Goal: Check status: Check status

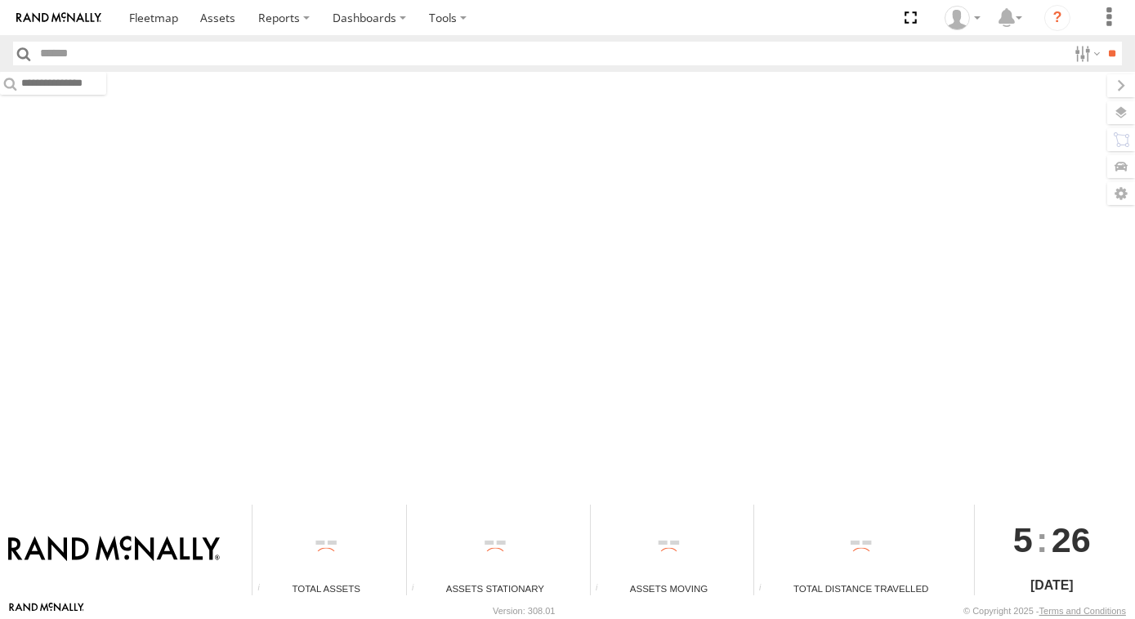
type input "***"
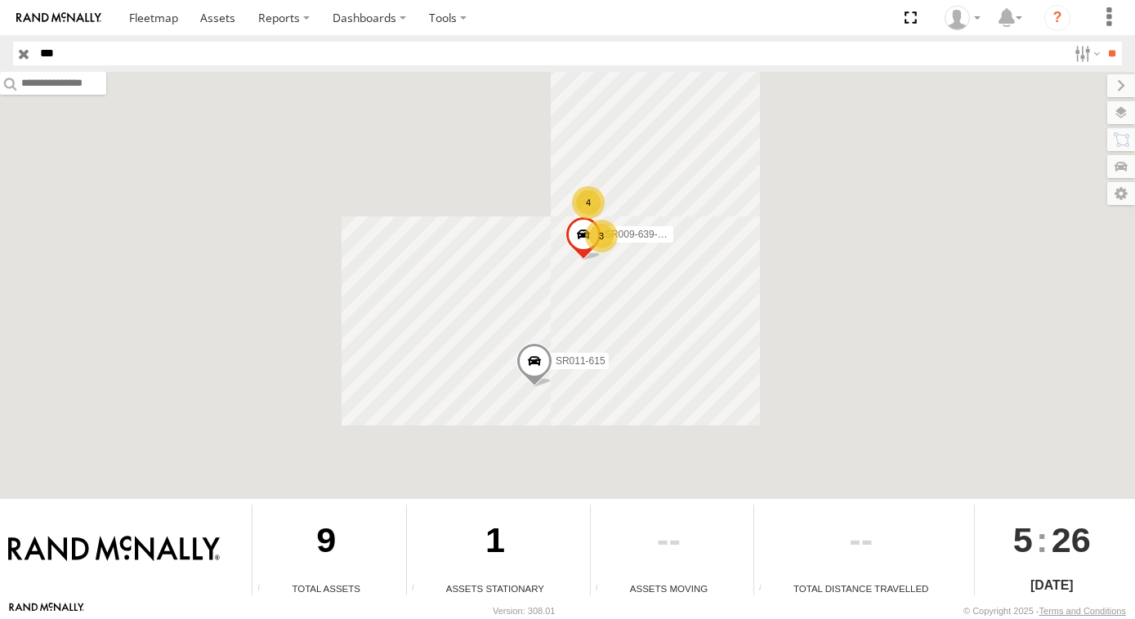
click at [21, 48] on input "button" at bounding box center [23, 54] width 21 height 24
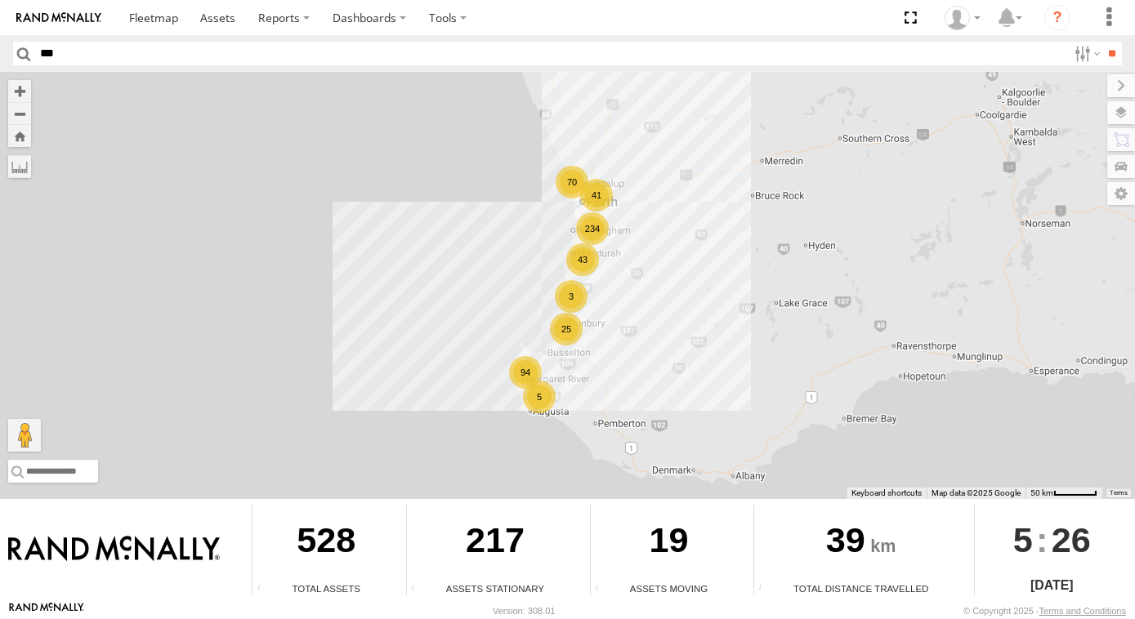
click at [361, 136] on div "234 94 25 70 43 41 5 3" at bounding box center [567, 285] width 1135 height 427
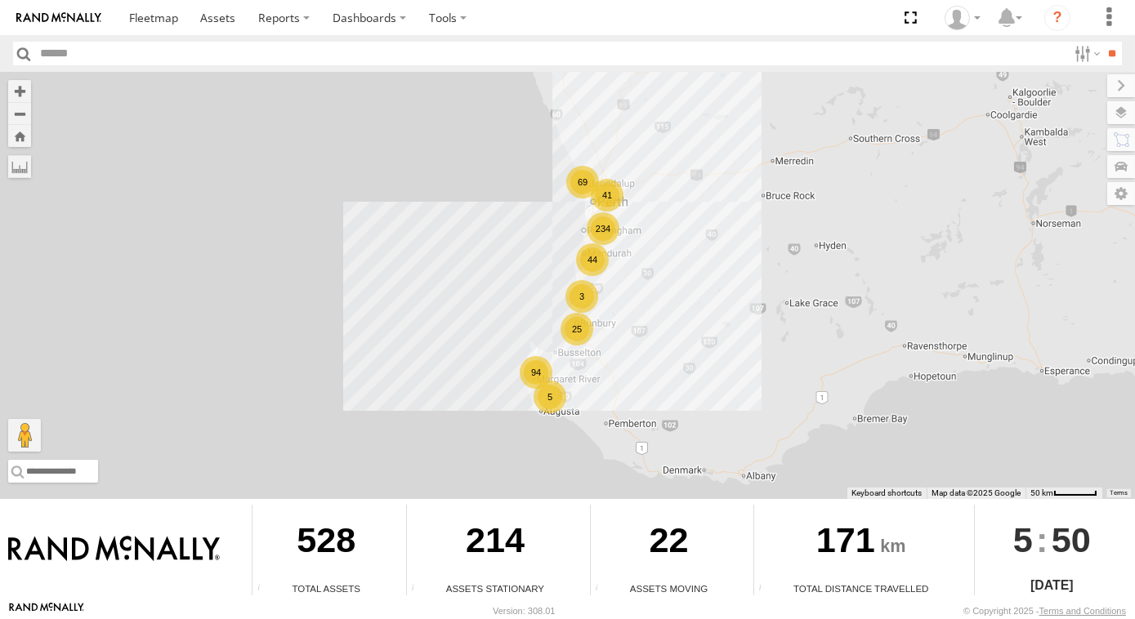
click at [542, 382] on div "5" at bounding box center [549, 397] width 33 height 33
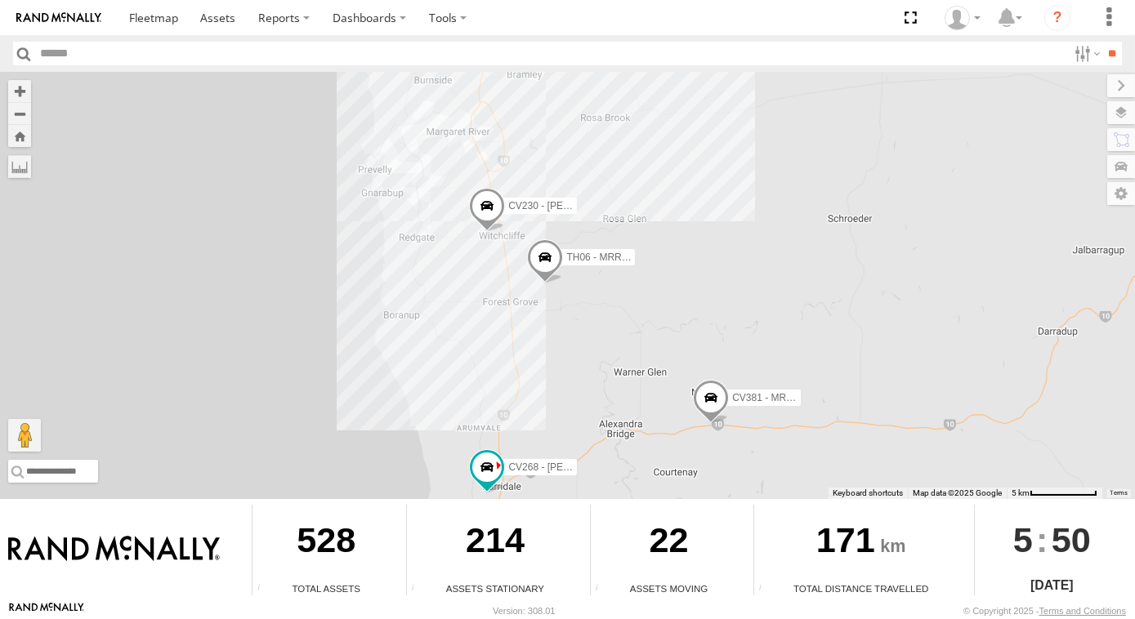
drag, startPoint x: 509, startPoint y: 192, endPoint x: 515, endPoint y: 310, distance: 118.6
click at [542, 335] on div "CV230 - Bryce Wills CV381 - MRRC 2 CV268 - Ben Strickland TH06 - MRRC Fencing T…" at bounding box center [567, 285] width 1135 height 427
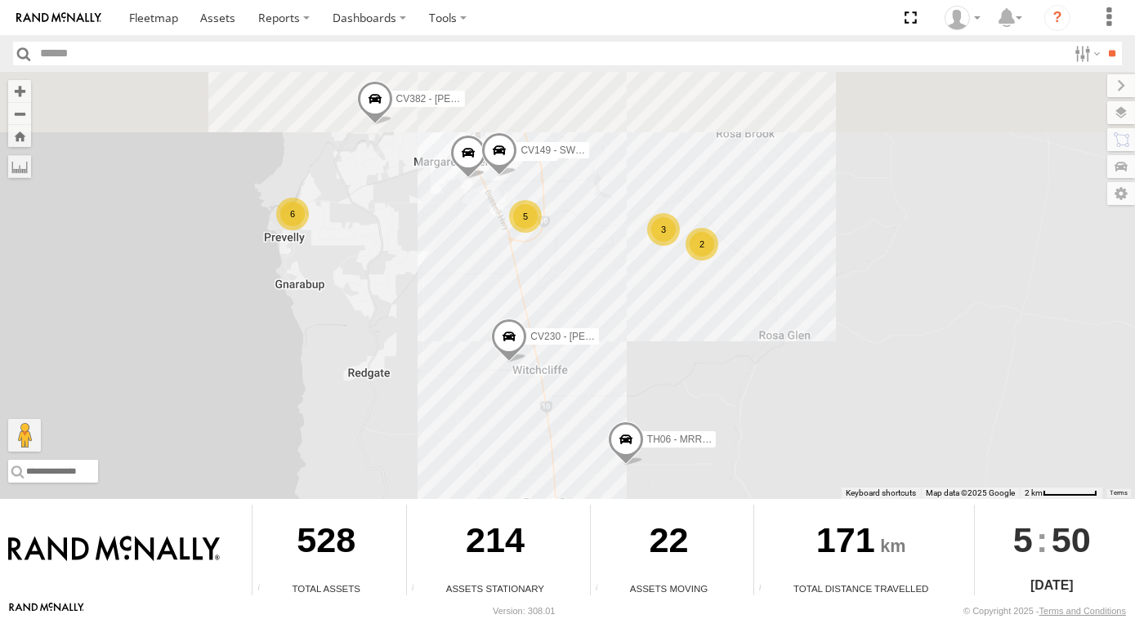
drag, startPoint x: 494, startPoint y: 252, endPoint x: 502, endPoint y: 351, distance: 100.0
click at [502, 351] on span at bounding box center [509, 340] width 36 height 44
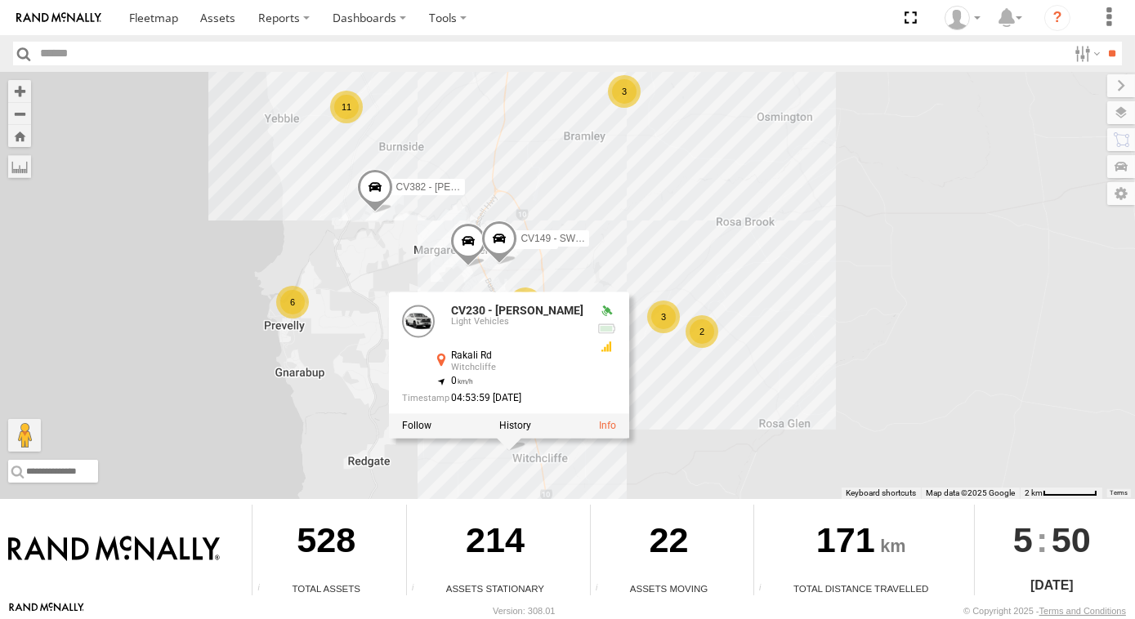
click at [645, 221] on div "CV230 - Bryce Wills CV381 - MRRC CV268 - Ben Strickland TH06 - MRRC Fencing Tra…" at bounding box center [567, 285] width 1135 height 427
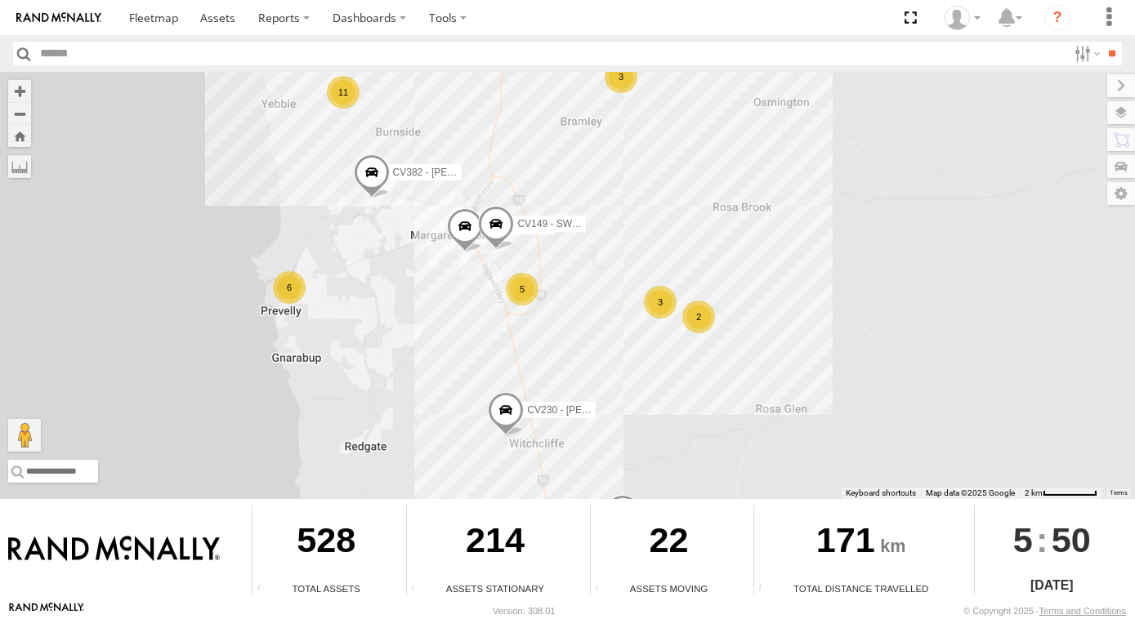
drag, startPoint x: 614, startPoint y: 439, endPoint x: 611, endPoint y: 417, distance: 22.3
click at [611, 417] on div "CV230 - Bryce Wills CV381 - MRRC CV268 - Ben Strickland TH06 - MRRC Fencing Tra…" at bounding box center [567, 285] width 1135 height 427
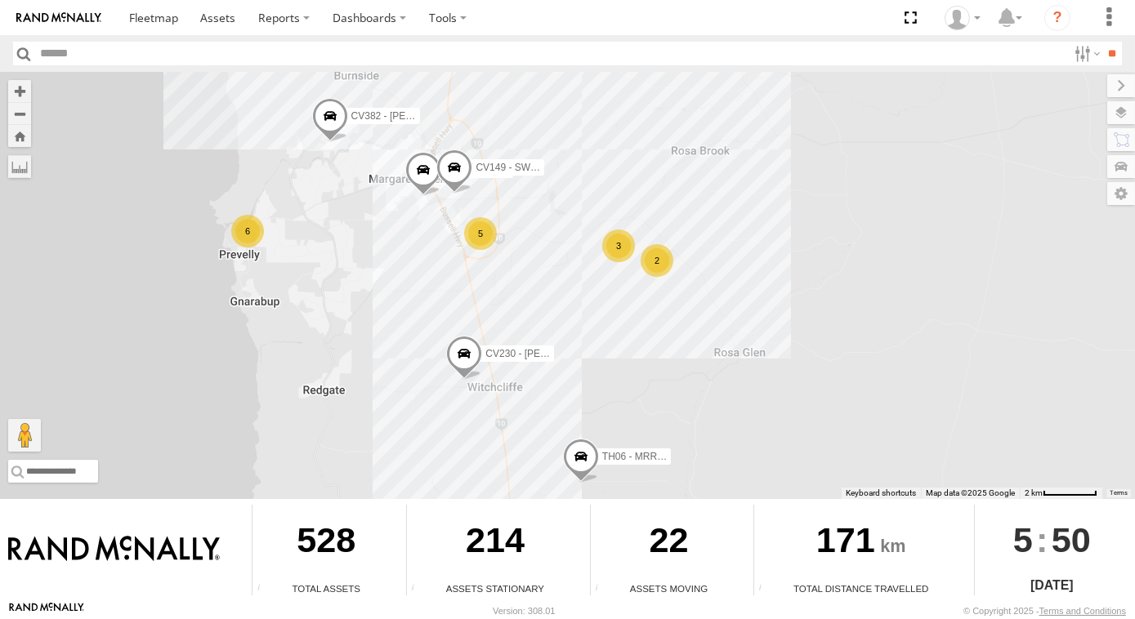
drag, startPoint x: 580, startPoint y: 330, endPoint x: 514, endPoint y: 267, distance: 91.3
click at [514, 267] on div "CV230 - Bryce Wills CV381 - MRRC CV268 - Ben Strickland TH06 - MRRC Fencing Tra…" at bounding box center [567, 285] width 1135 height 427
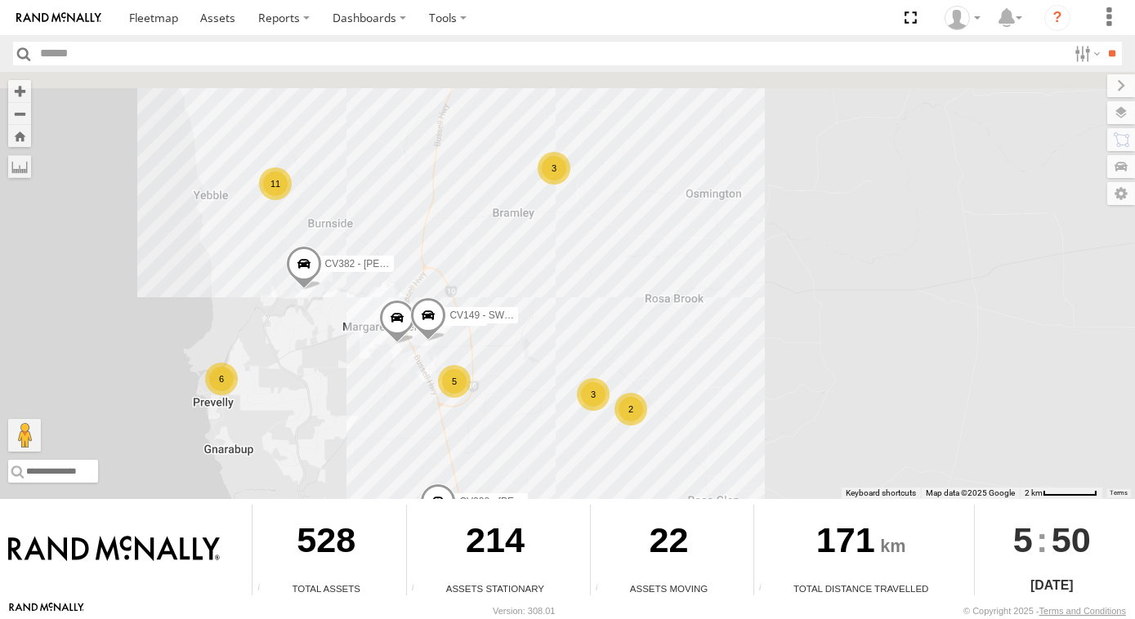
drag, startPoint x: 275, startPoint y: 239, endPoint x: 324, endPoint y: 501, distance: 265.9
click at [324, 502] on div "To navigate the map with touch gestures double-tap and hold your finger on the …" at bounding box center [567, 336] width 1135 height 529
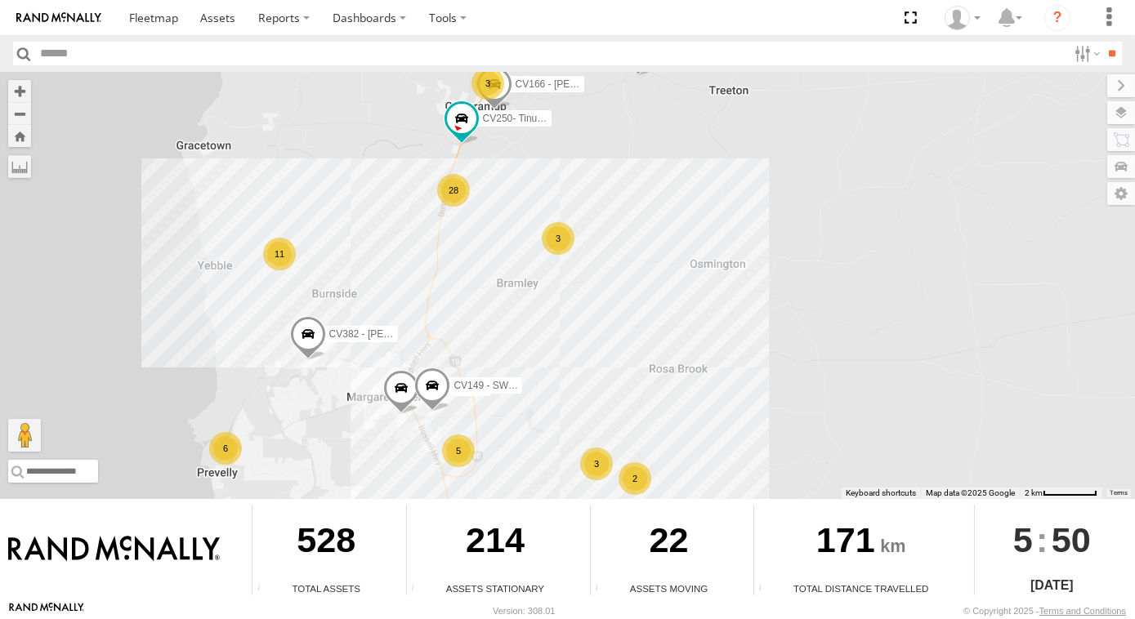
click at [277, 247] on div "11" at bounding box center [279, 254] width 33 height 33
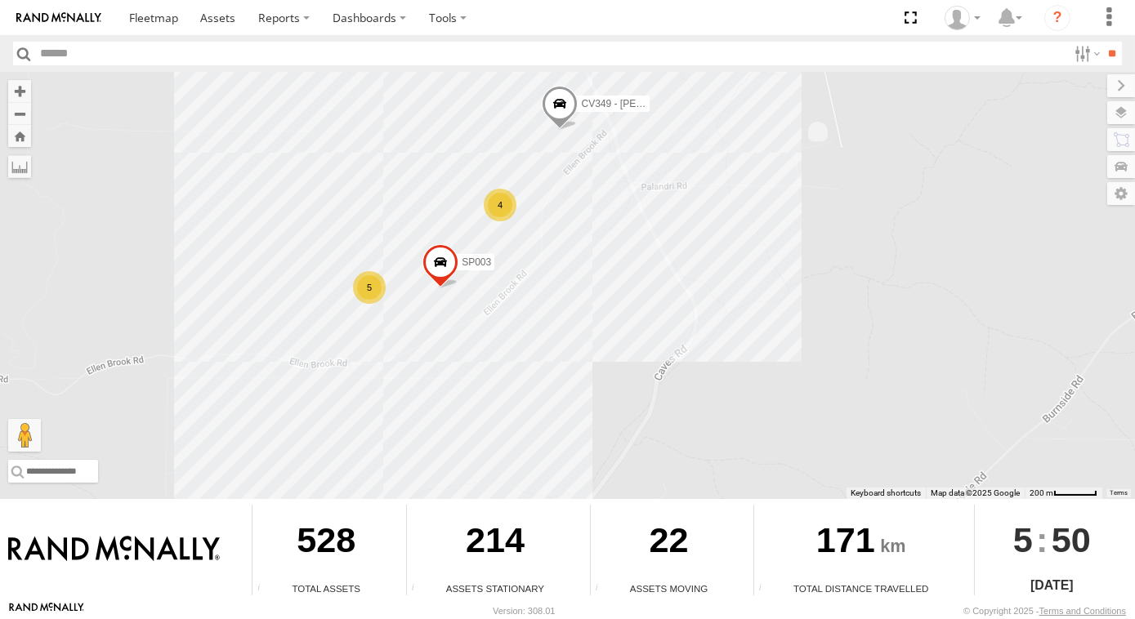
drag, startPoint x: 686, startPoint y: 389, endPoint x: 659, endPoint y: 320, distance: 73.7
click at [659, 321] on div "CV230 - Bryce Wills CV381 - MRRC CV268 - Ben Strickland TH06 - MRRC Fencing Tra…" at bounding box center [567, 285] width 1135 height 427
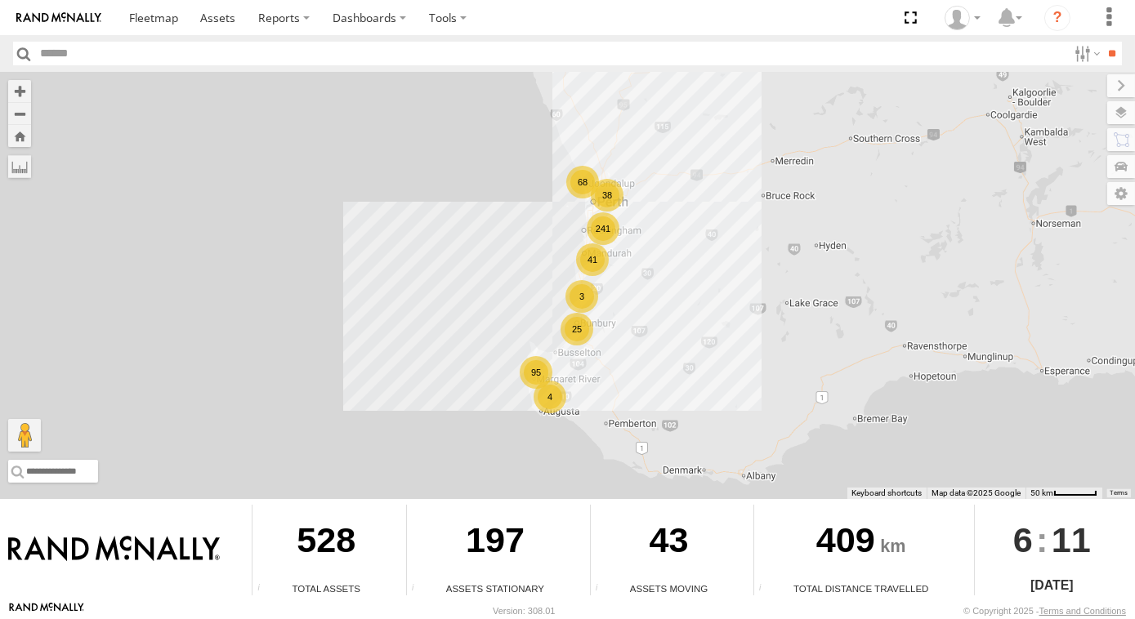
click at [549, 364] on div "95" at bounding box center [535, 372] width 33 height 33
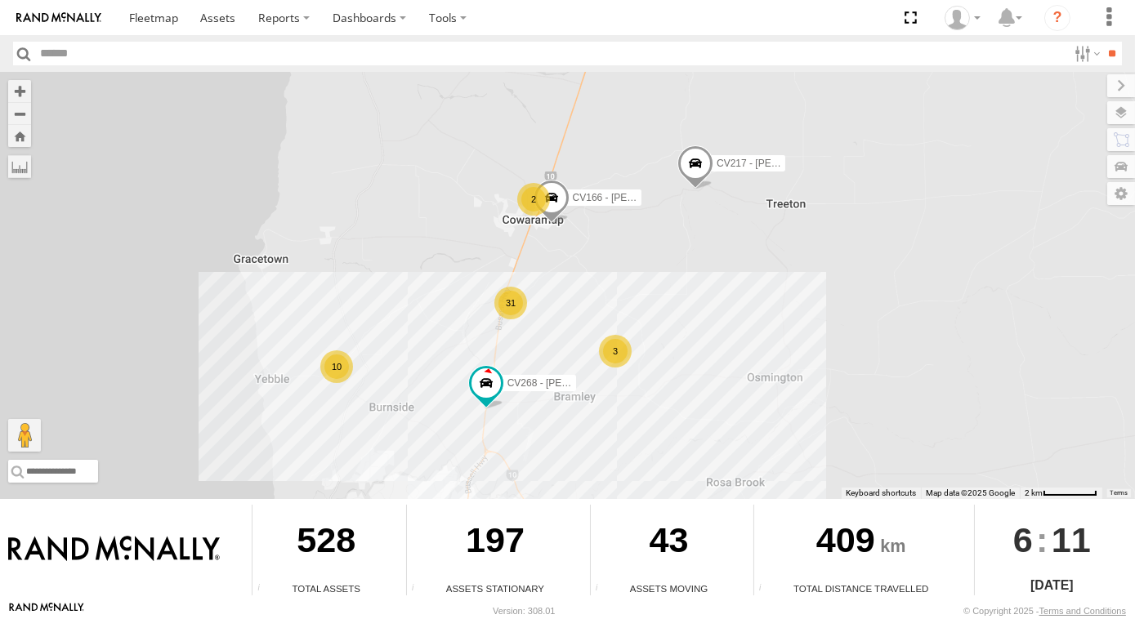
click at [644, 364] on div "VP007 CV217 - Jayne Pilmer CV198 - Erika Sonderegger CV360 - Ray McCawley CV268…" at bounding box center [567, 285] width 1135 height 427
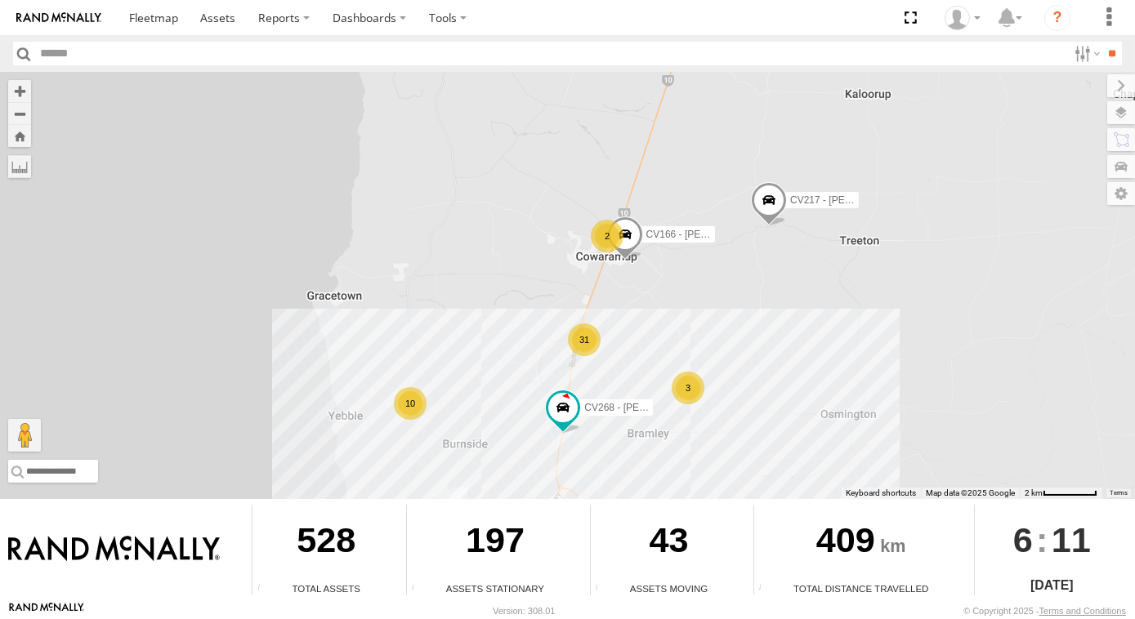
drag, startPoint x: 758, startPoint y: 265, endPoint x: 799, endPoint y: 255, distance: 42.2
click at [799, 255] on div "VP007 CV217 - Jayne Pilmer CV198 - Erika Sonderegger CV360 - Ray McCawley CV268…" at bounding box center [567, 285] width 1135 height 427
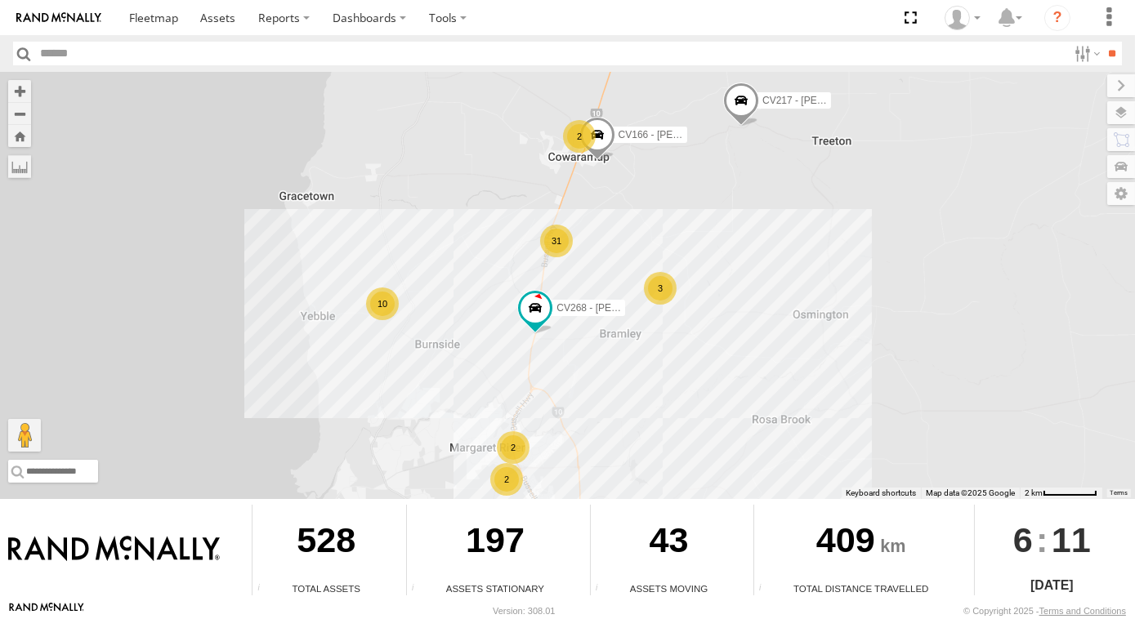
drag, startPoint x: 823, startPoint y: 349, endPoint x: 831, endPoint y: 321, distance: 28.7
click at [831, 323] on div "VP007 CV217 - Jayne Pilmer CV198 - Erika Sonderegger CV360 - Ray McCawley CV268…" at bounding box center [567, 285] width 1135 height 427
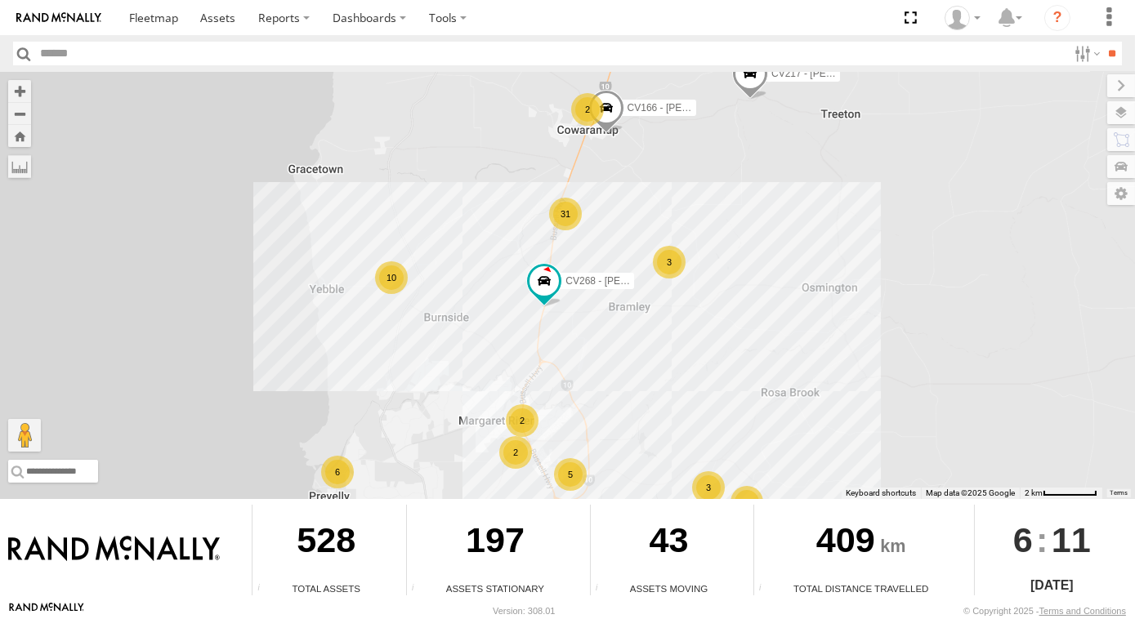
click at [658, 261] on div "3" at bounding box center [669, 262] width 33 height 33
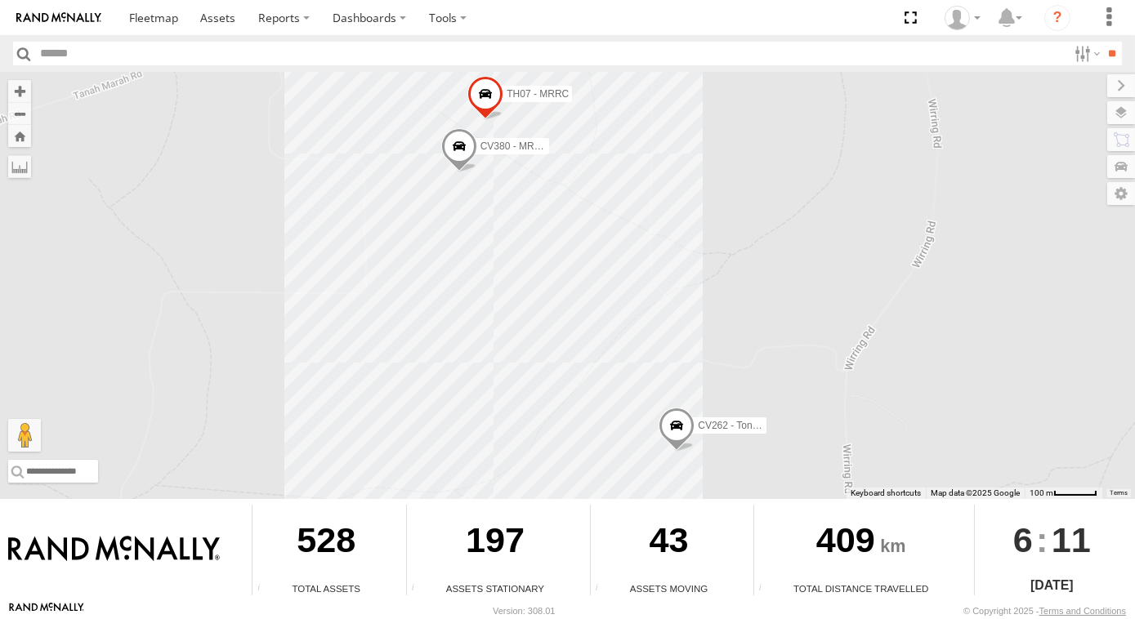
drag, startPoint x: 800, startPoint y: 232, endPoint x: 811, endPoint y: 249, distance: 20.2
click at [811, 249] on div "VP007 CV217 - Jayne Pilmer CV198 - Erika Sonderegger CV360 - Ray McCawley CV268…" at bounding box center [567, 285] width 1135 height 427
drag, startPoint x: 895, startPoint y: 294, endPoint x: 881, endPoint y: 258, distance: 38.5
click at [881, 258] on div "VP007 CV217 - Jayne Pilmer CV198 - Erika Sonderegger CV360 - Ray McCawley CV268…" at bounding box center [567, 285] width 1135 height 427
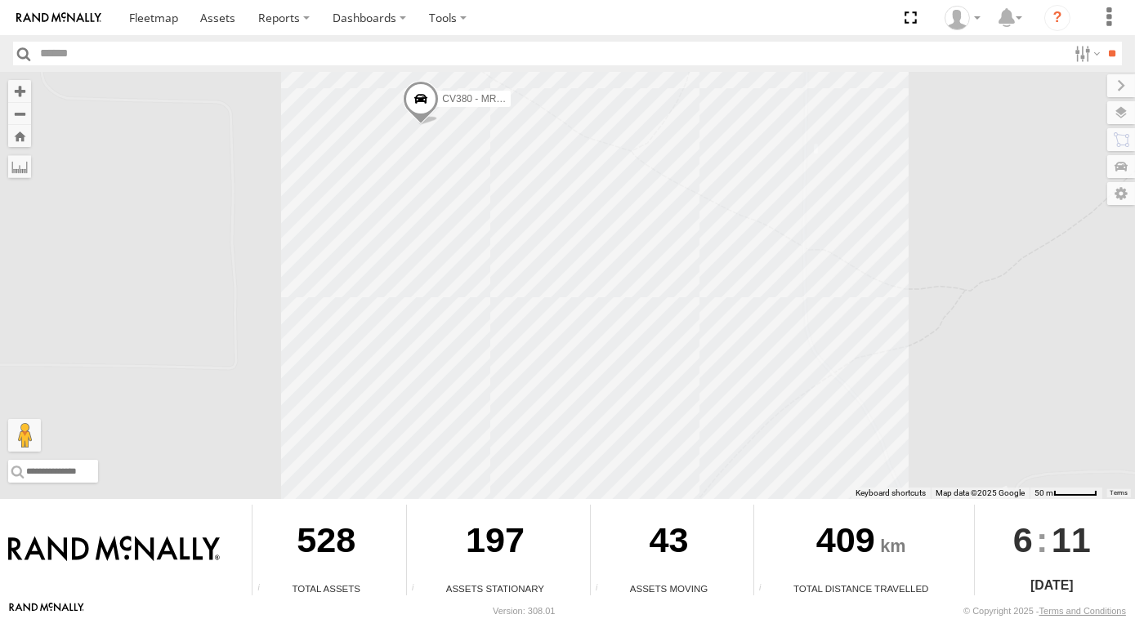
drag, startPoint x: 736, startPoint y: 181, endPoint x: 648, endPoint y: 222, distance: 97.6
click at [731, 216] on div "VP007 CV217 - Jayne Pilmer CV198 - Erika Sonderegger CV360 - Ray McCawley CV268…" at bounding box center [567, 285] width 1135 height 427
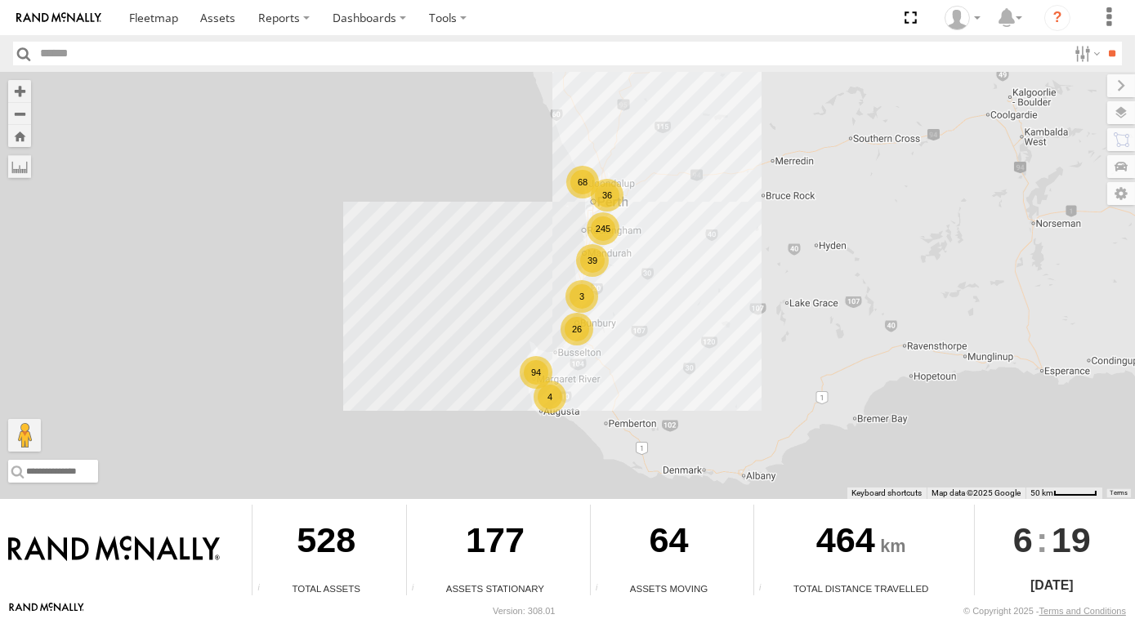
click at [568, 341] on div "26" at bounding box center [576, 329] width 33 height 33
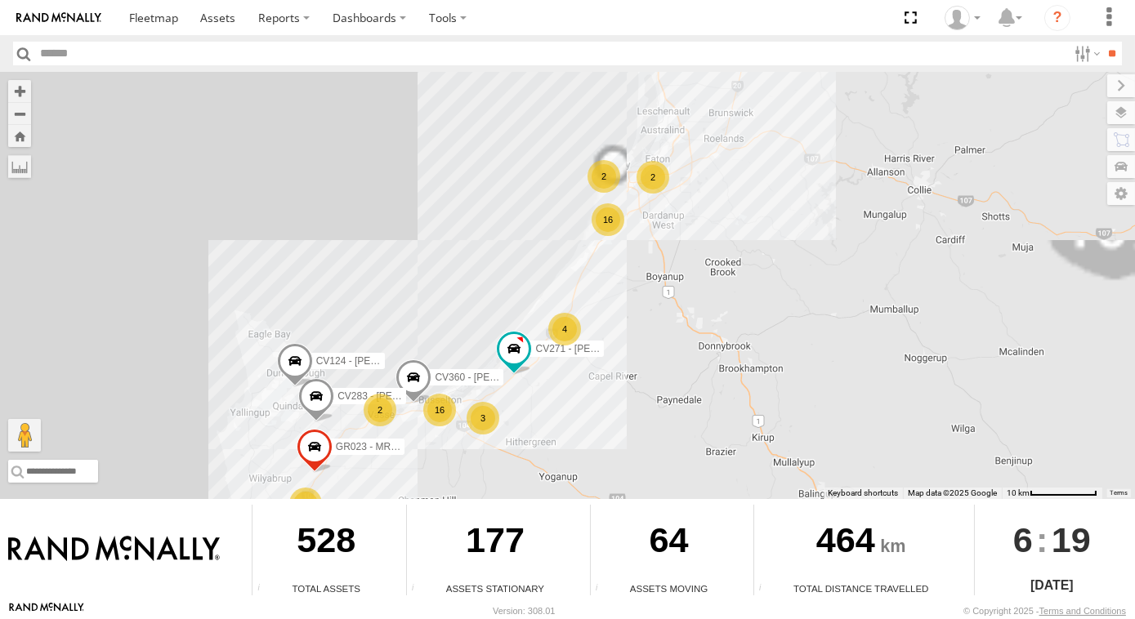
click at [407, 380] on span at bounding box center [413, 381] width 36 height 44
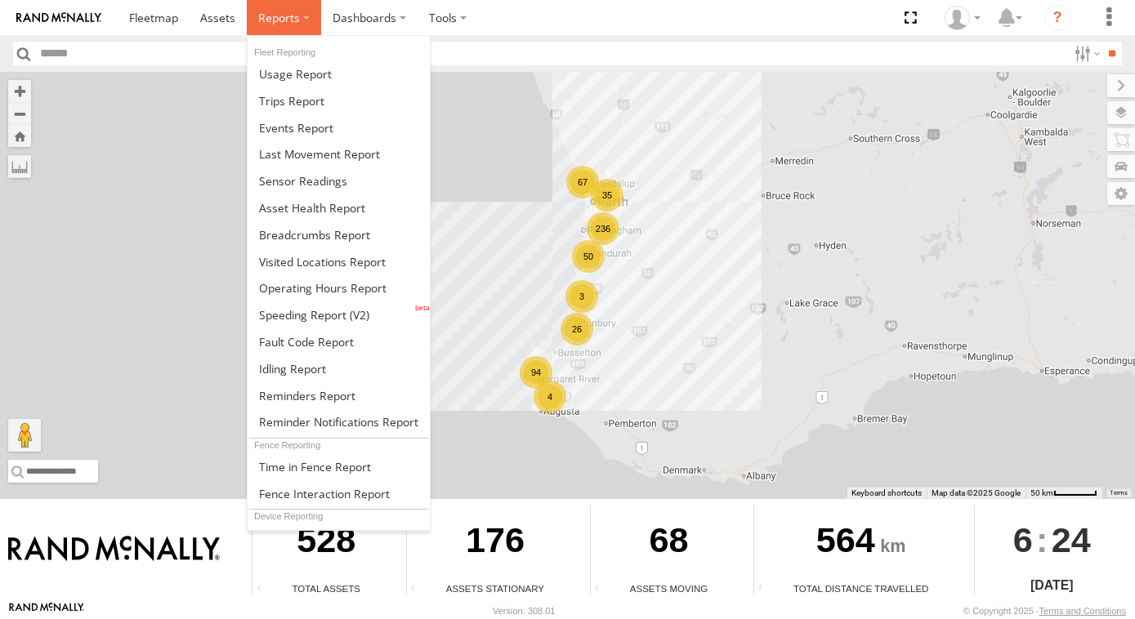
click at [304, 24] on label at bounding box center [284, 17] width 74 height 35
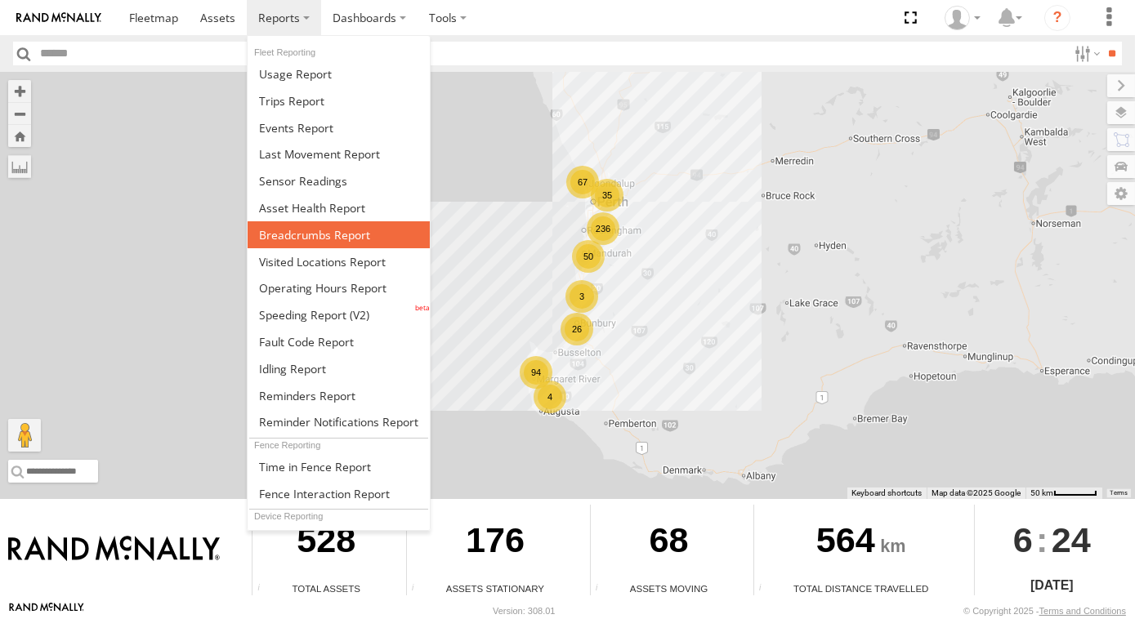
click at [321, 244] on link at bounding box center [338, 234] width 182 height 27
